Goal: Check status: Check status

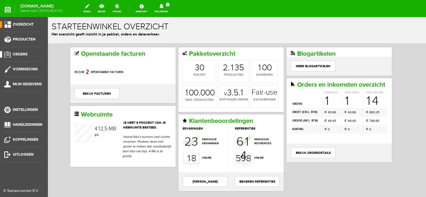
click at [19, 54] on span "Orders" at bounding box center [20, 54] width 15 height 5
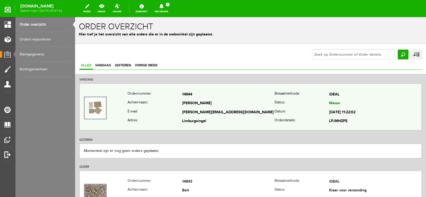
click at [259, 104] on td "[PERSON_NAME]" at bounding box center [228, 103] width 92 height 9
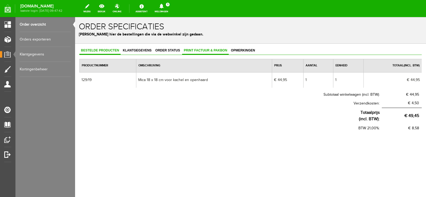
click at [214, 49] on span "Print factuur & pakbon" at bounding box center [205, 51] width 47 height 4
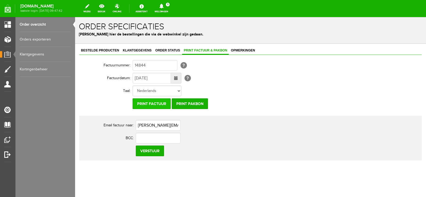
click at [164, 103] on input "Print factuur" at bounding box center [152, 103] width 38 height 11
click at [186, 106] on input "Print pakbon" at bounding box center [190, 103] width 36 height 11
click at [168, 6] on icon at bounding box center [162, 6] width 14 height 5
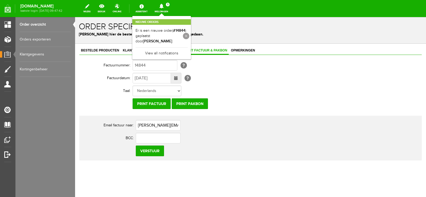
click at [189, 33] on link at bounding box center [186, 36] width 6 height 6
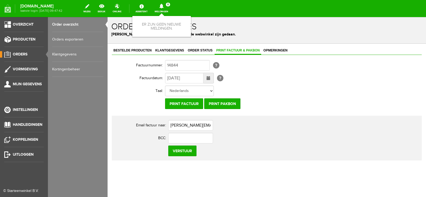
click at [22, 51] on link "Orders" at bounding box center [22, 54] width 44 height 6
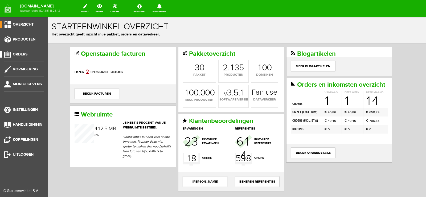
click at [21, 51] on link "Orders" at bounding box center [22, 54] width 44 height 6
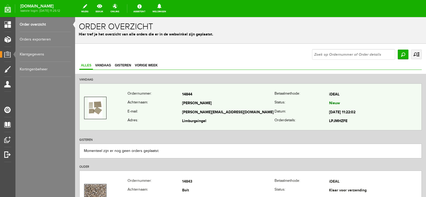
click at [253, 107] on td "[PERSON_NAME]" at bounding box center [228, 103] width 92 height 9
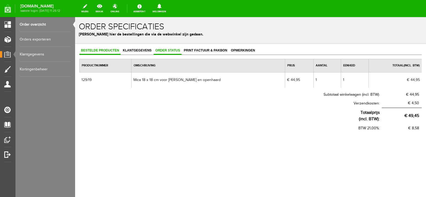
click at [168, 51] on span "Order status" at bounding box center [168, 51] width 28 height 4
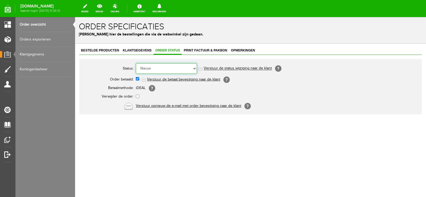
click at [195, 68] on select "Order niet afgerond Nieuw Order in behandeling Wacht op leverancier Wacht op be…" at bounding box center [166, 68] width 61 height 11
click at [197, 67] on select "Order niet afgerond Nieuw Order in behandeling Wacht op leverancier Wacht op be…" at bounding box center [166, 68] width 61 height 11
select select "14"
click at [136, 63] on select "Order niet afgerond Nieuw Order in behandeling Wacht op leverancier Wacht op be…" at bounding box center [166, 68] width 61 height 11
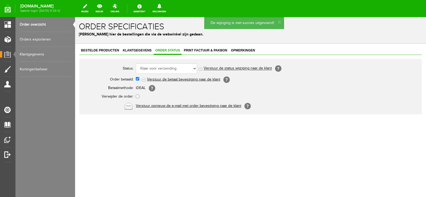
click at [245, 67] on link "Verstuur de status wijziging naar de klant" at bounding box center [238, 68] width 68 height 4
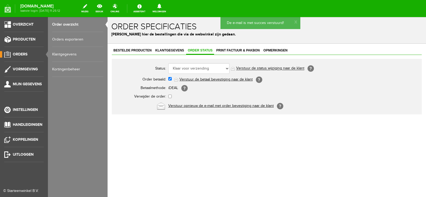
click at [22, 54] on span "Orders" at bounding box center [20, 54] width 15 height 5
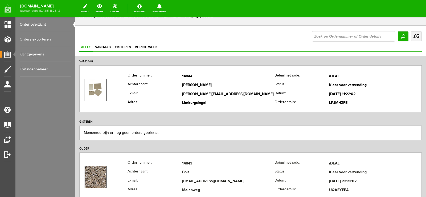
scroll to position [27, 0]
